Goal: Check status: Check status

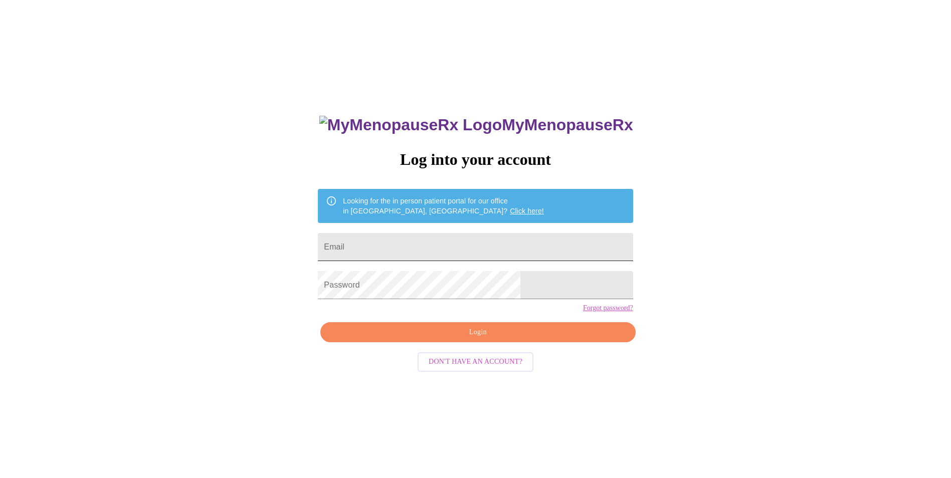
click at [481, 243] on input "Email" at bounding box center [475, 247] width 315 height 28
type input "[PERSON_NAME][EMAIL_ADDRESS][DOMAIN_NAME]"
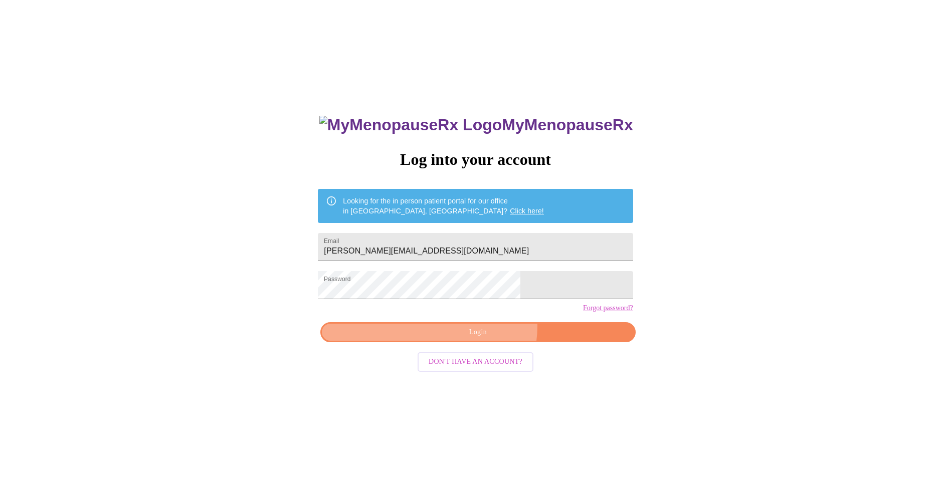
click at [485, 339] on span "Login" at bounding box center [478, 332] width 292 height 13
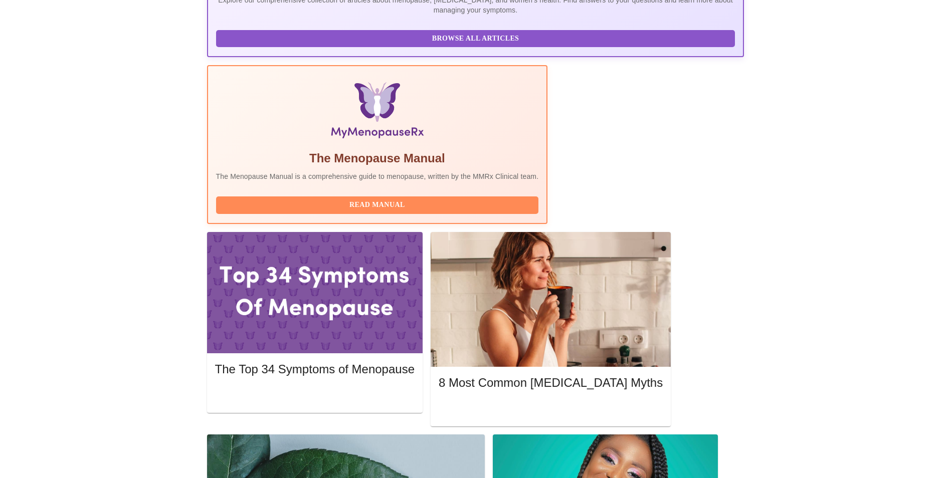
scroll to position [5, 0]
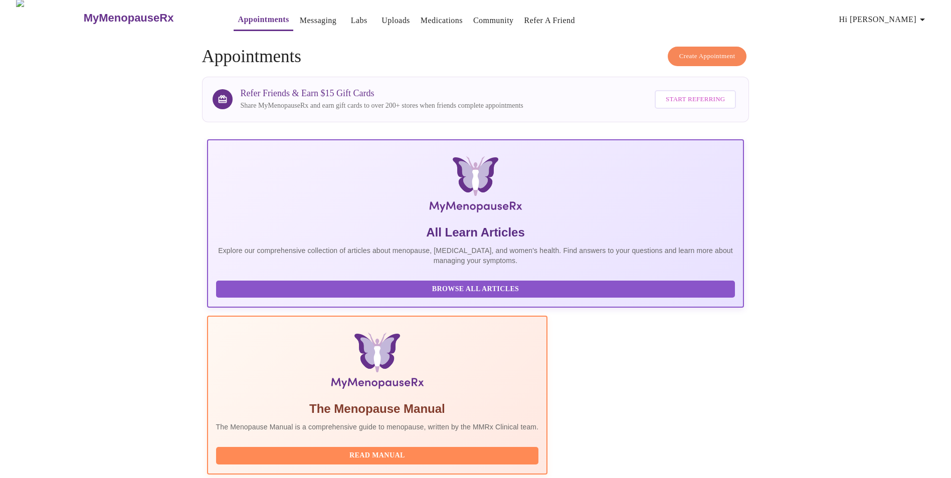
click at [351, 18] on link "Labs" at bounding box center [359, 21] width 17 height 14
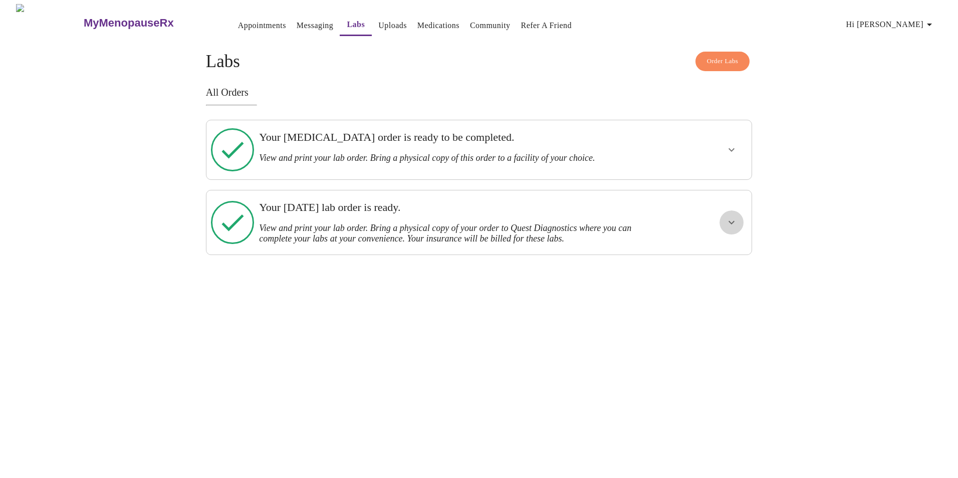
click at [730, 217] on icon "show more" at bounding box center [732, 223] width 12 height 12
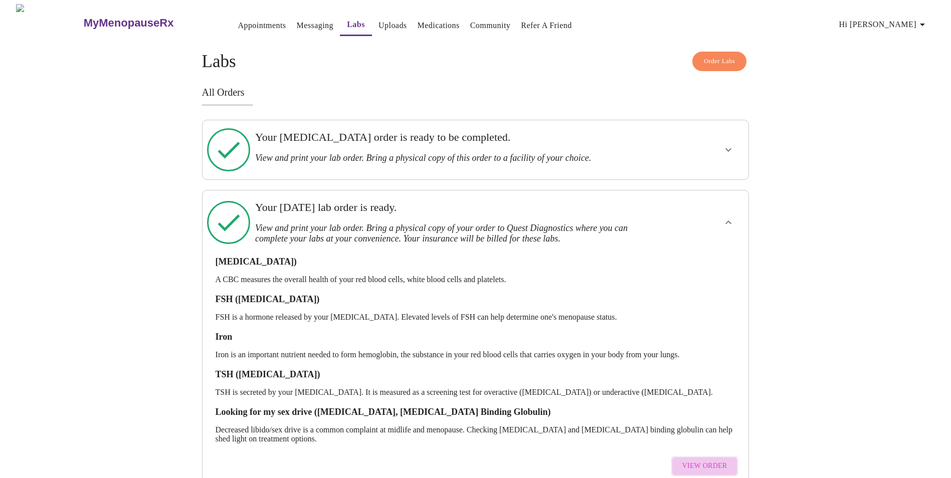
click at [723, 460] on span "View Order" at bounding box center [704, 466] width 45 height 13
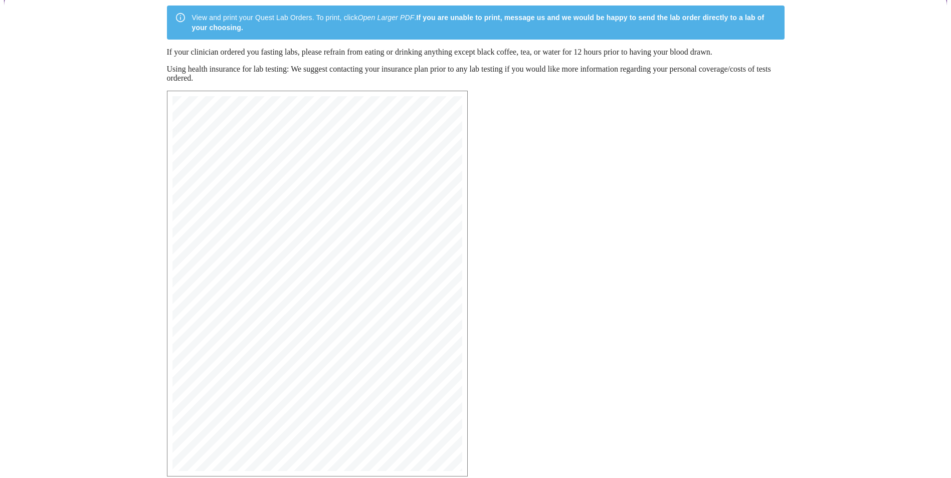
scroll to position [138, 0]
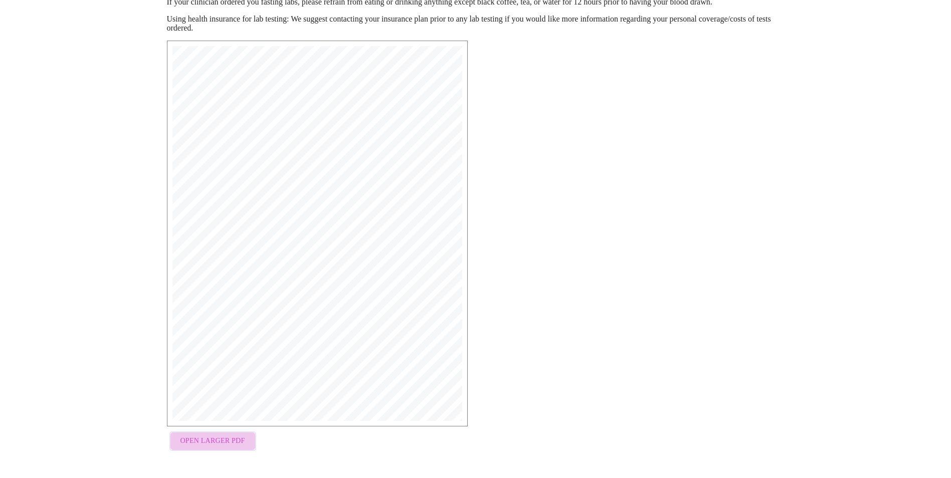
click at [235, 441] on span "Open Larger PDF" at bounding box center [212, 441] width 65 height 13
